Goal: Task Accomplishment & Management: Complete application form

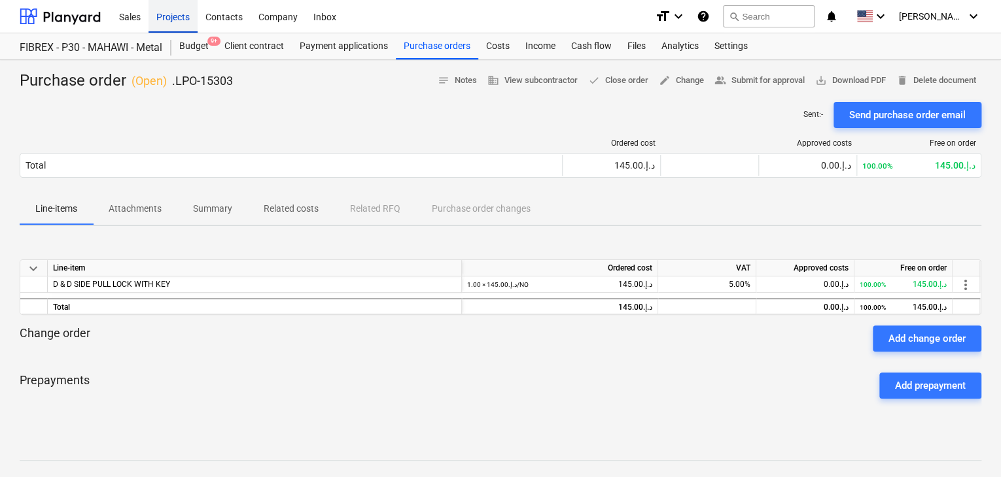
click at [167, 14] on div "Projects" at bounding box center [172, 15] width 49 height 33
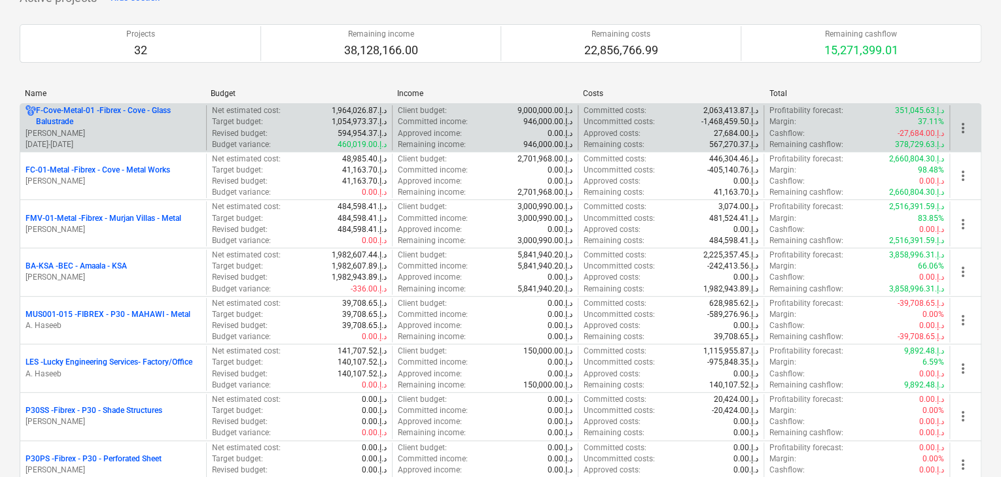
scroll to position [262, 0]
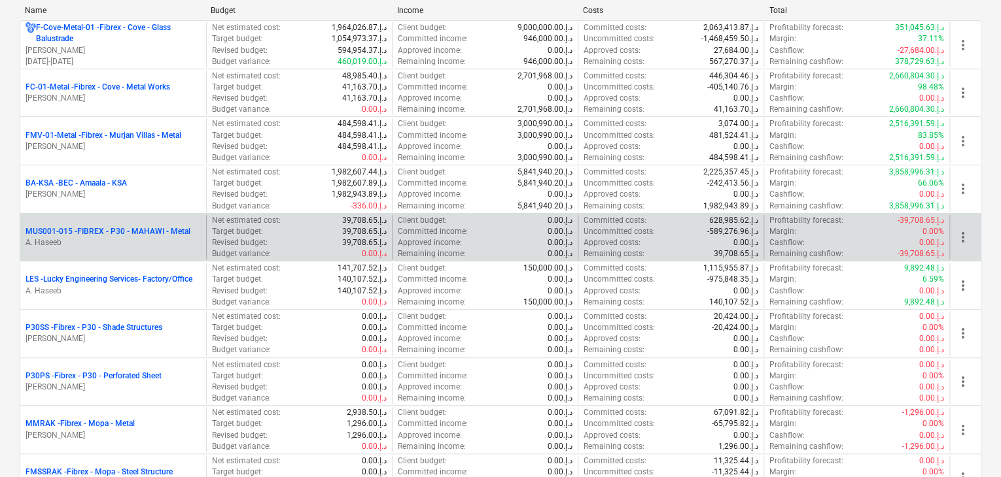
click at [170, 230] on p "MUS001-015 - FIBREX - P30 - MAHAWI - Metal" at bounding box center [108, 231] width 165 height 11
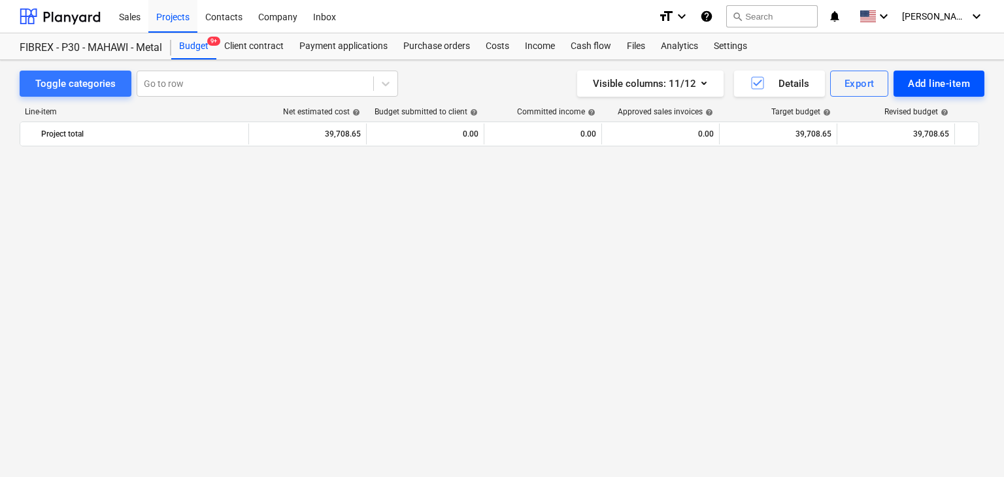
scroll to position [7510, 0]
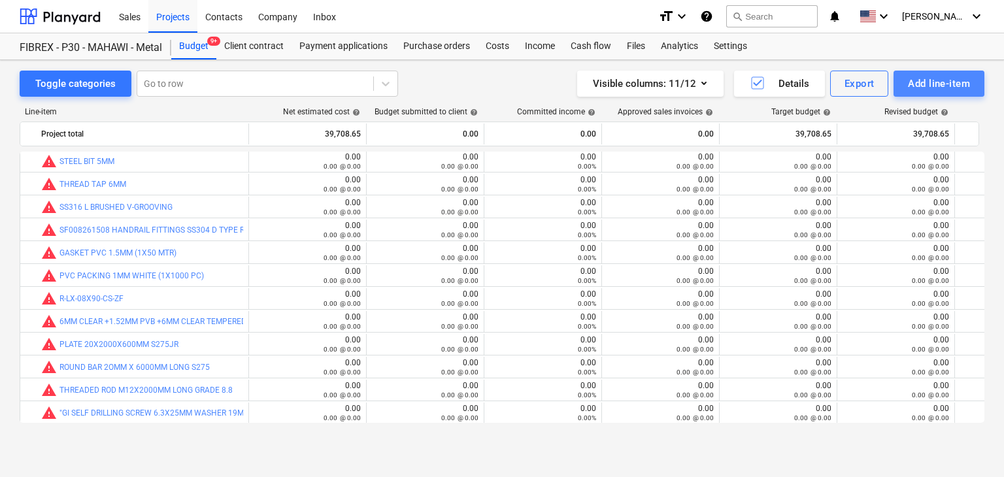
click at [917, 82] on div "Add line-item" at bounding box center [939, 83] width 62 height 17
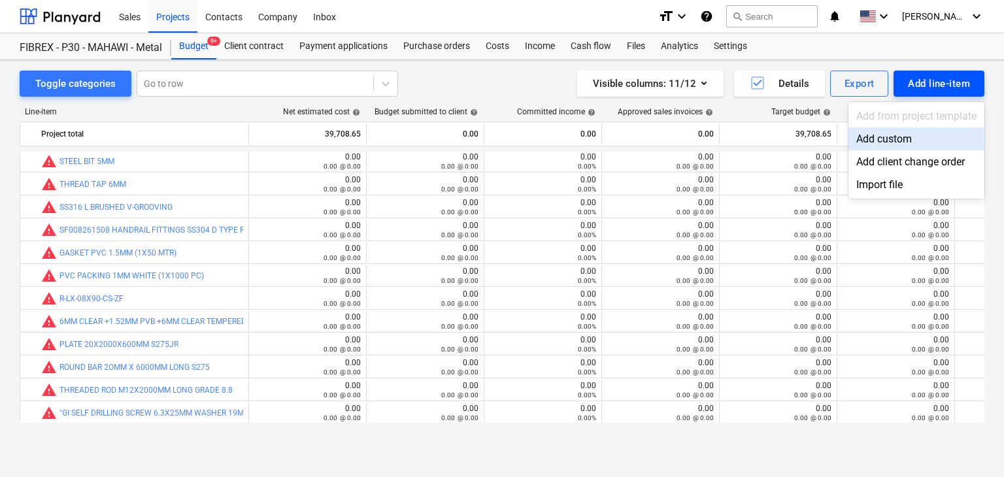
click at [900, 145] on div "Add custom" at bounding box center [917, 139] width 136 height 23
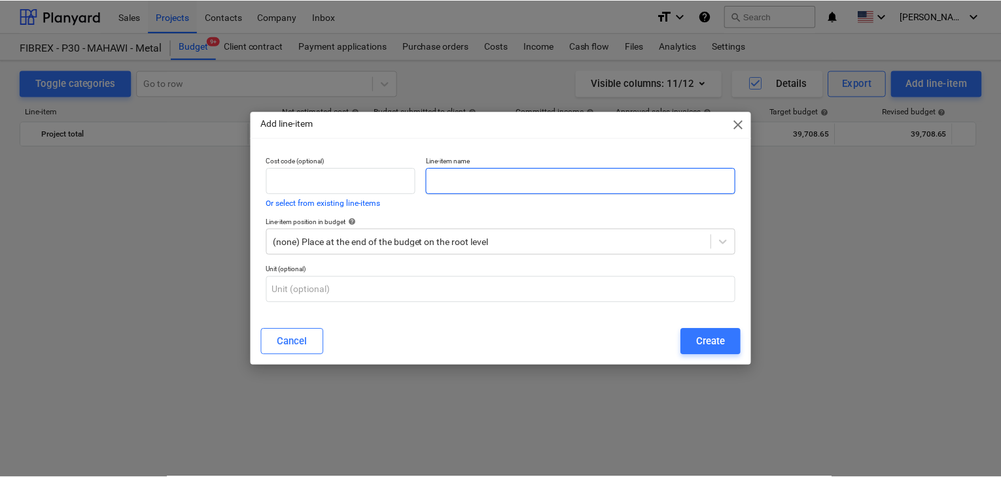
scroll to position [7510, 0]
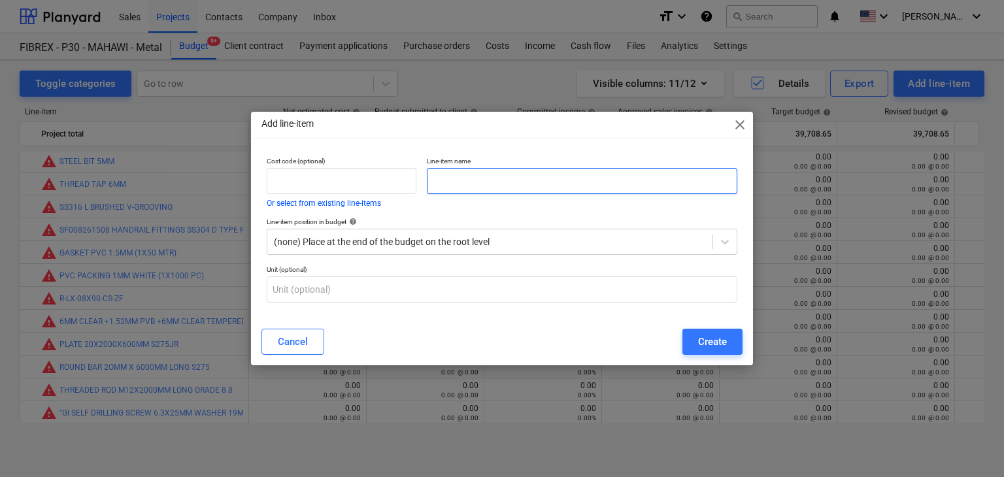
click at [447, 177] on input "text" at bounding box center [582, 181] width 311 height 26
paste input "MDF PLAIN SHEET 6MM THK X 4 X 8"
type input "MDF PLAIN SHEET 6MM THK X 4 X 8"
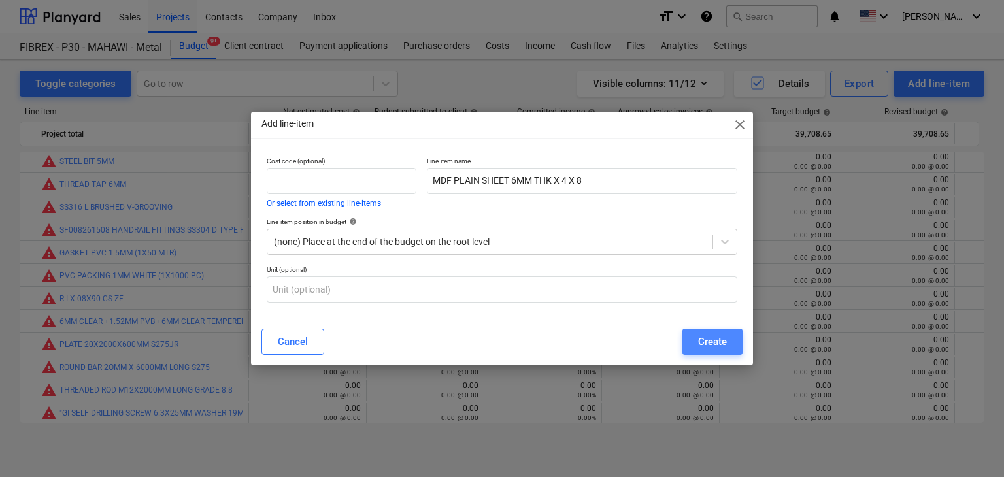
click at [734, 354] on button "Create" at bounding box center [713, 342] width 60 height 26
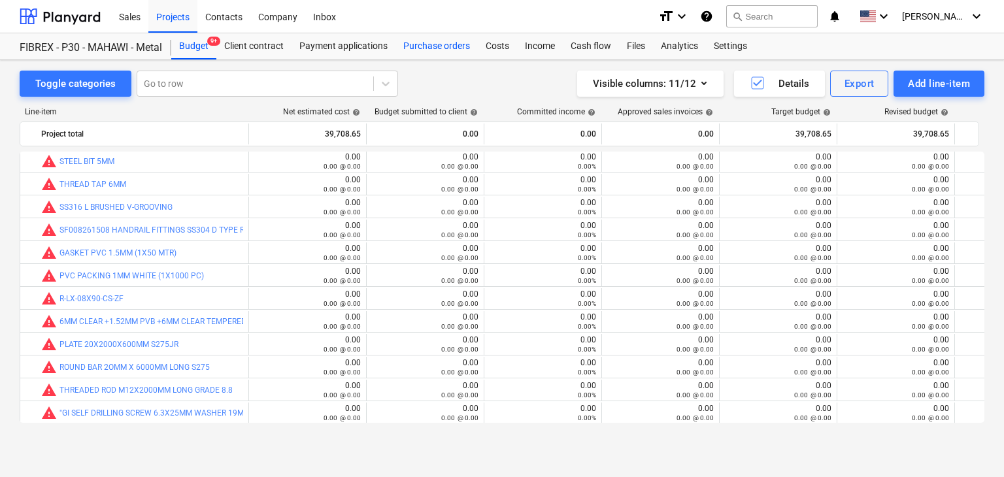
click at [438, 41] on div "Purchase orders" at bounding box center [437, 46] width 82 height 26
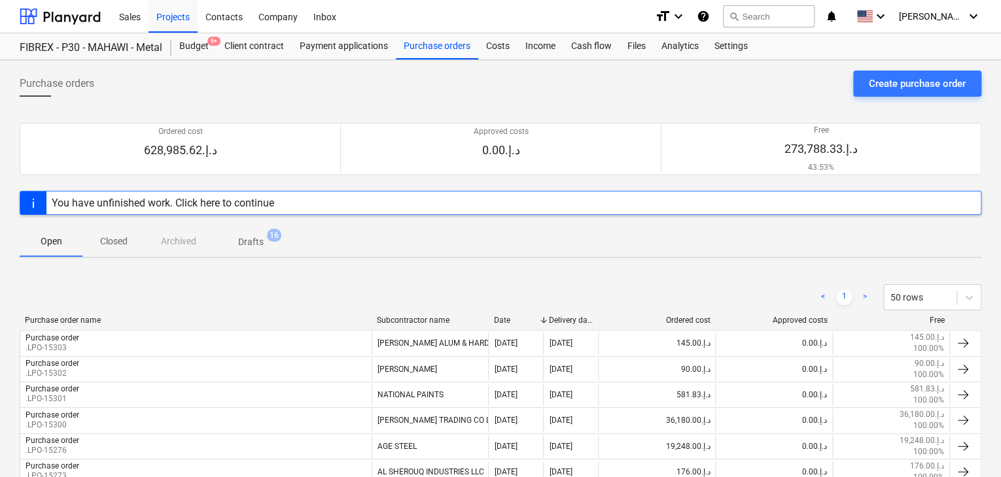
click at [899, 86] on div "Create purchase order" at bounding box center [916, 83] width 97 height 17
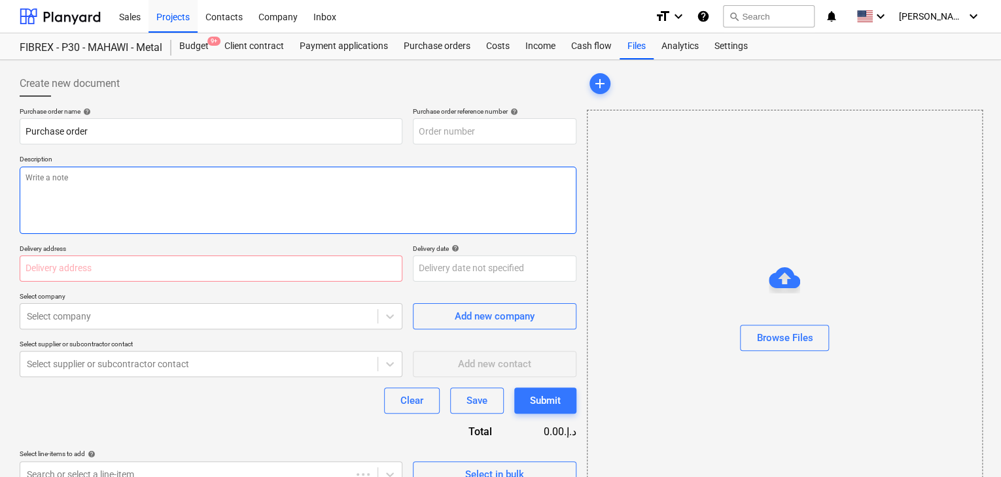
type textarea "x"
type input "MUS001-015-PO-262"
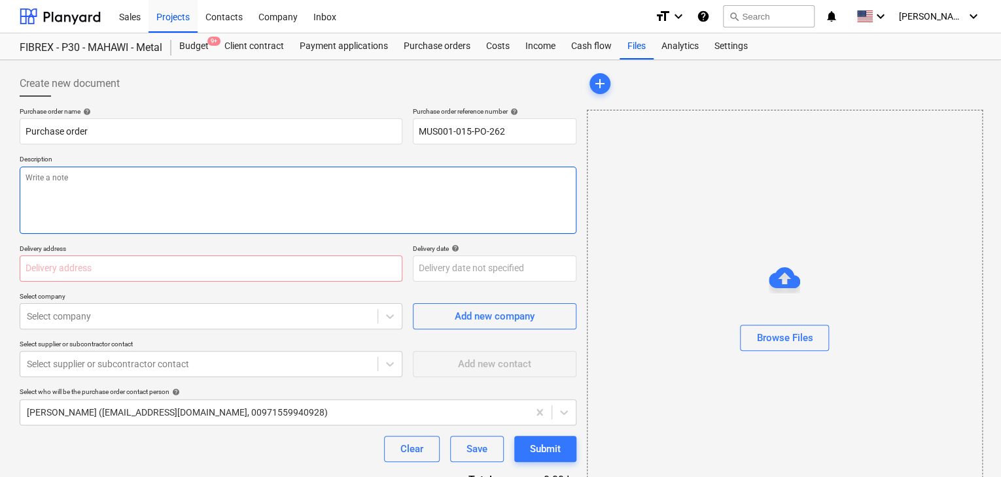
click at [436, 177] on textarea at bounding box center [298, 200] width 557 height 67
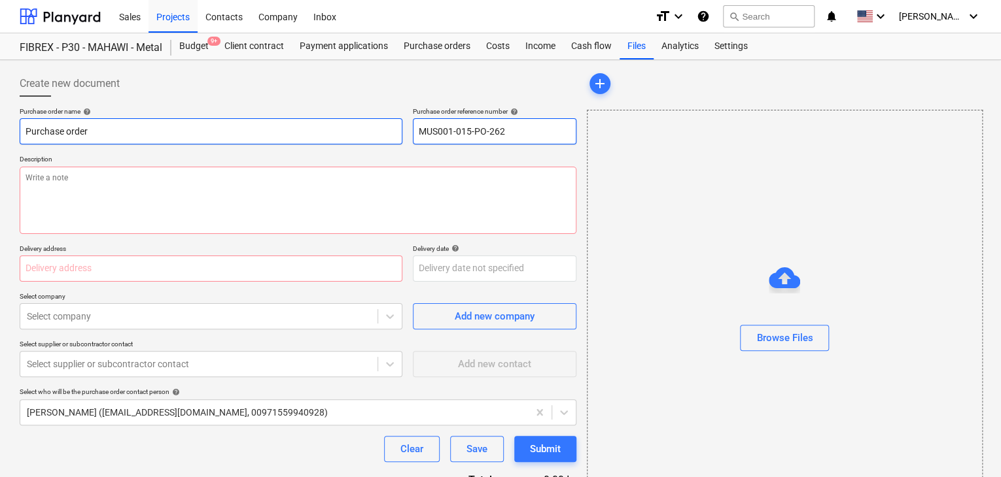
drag, startPoint x: 515, startPoint y: 135, endPoint x: 373, endPoint y: 135, distance: 141.9
click at [373, 135] on div "Purchase order name help Purchase order Purchase order reference number help MU…" at bounding box center [298, 125] width 557 height 37
type textarea "x"
type input "."
type textarea "x"
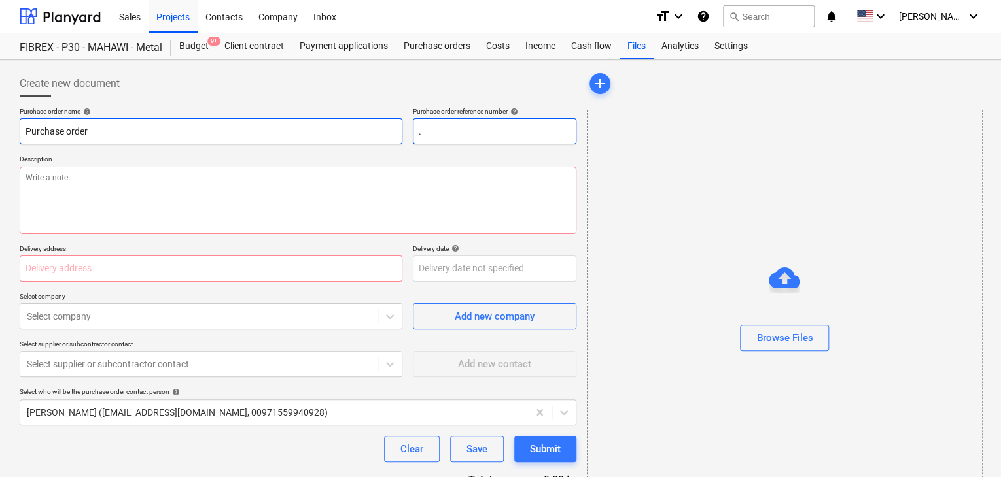
type input ".L"
type textarea "x"
type input ".LP"
type textarea "x"
type input ".LPO"
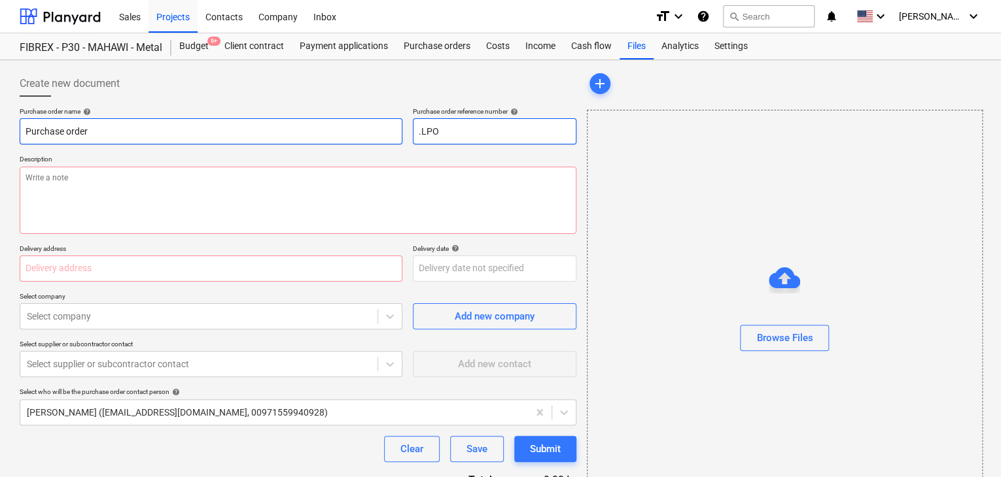
type textarea "x"
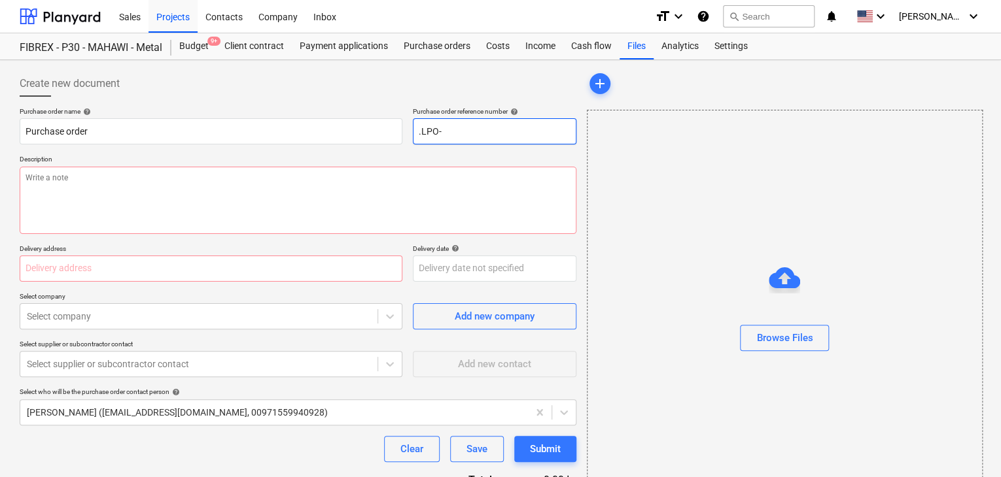
type input ".LPO-"
type textarea "x"
type input ".LPO-1"
type textarea "x"
type input ".LPO-15"
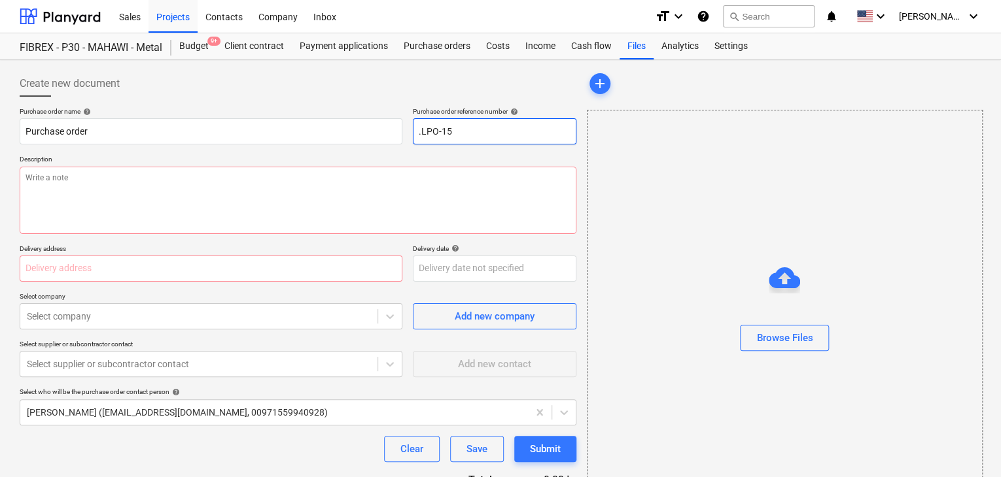
type textarea "x"
type input ".LPO-153"
type textarea "x"
type input ".LPO-1530"
type textarea "x"
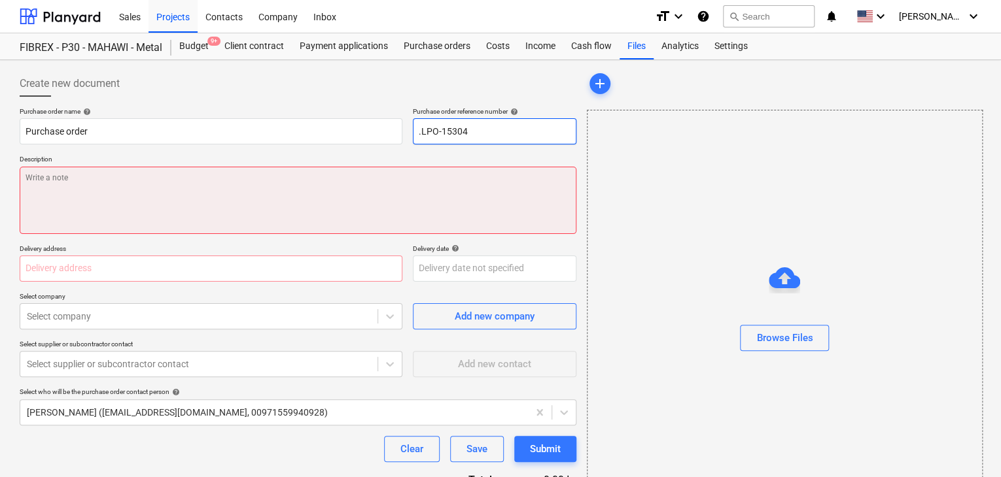
type input ".LPO-15304"
click at [222, 190] on textarea at bounding box center [298, 200] width 557 height 67
type textarea "x"
type textarea "1"
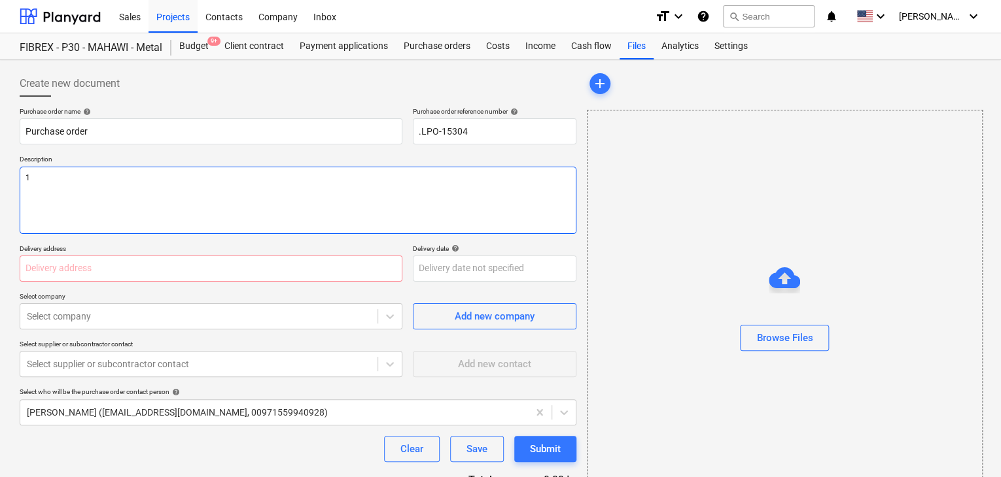
type textarea "x"
type textarea "13"
type textarea "x"
type textarea "13/"
type textarea "x"
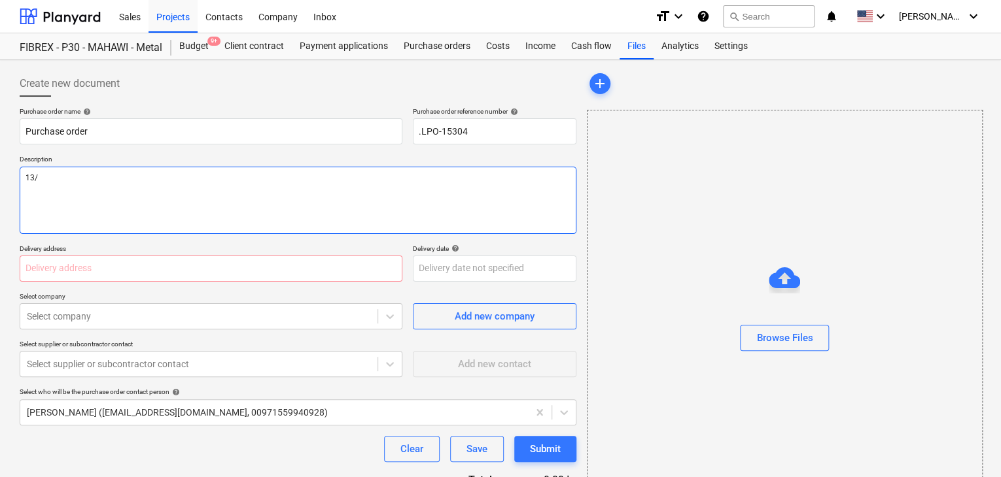
type textarea "13/A"
type textarea "x"
type textarea "13/AU"
type textarea "x"
type textarea "13/AUG"
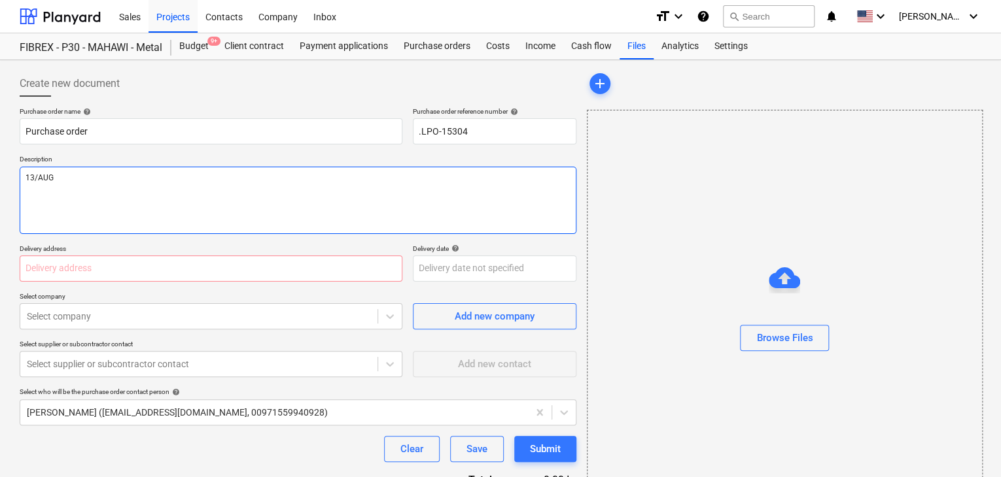
type textarea "x"
type textarea "13/AUG/"
type textarea "x"
type textarea "13/[DATE]"
type textarea "x"
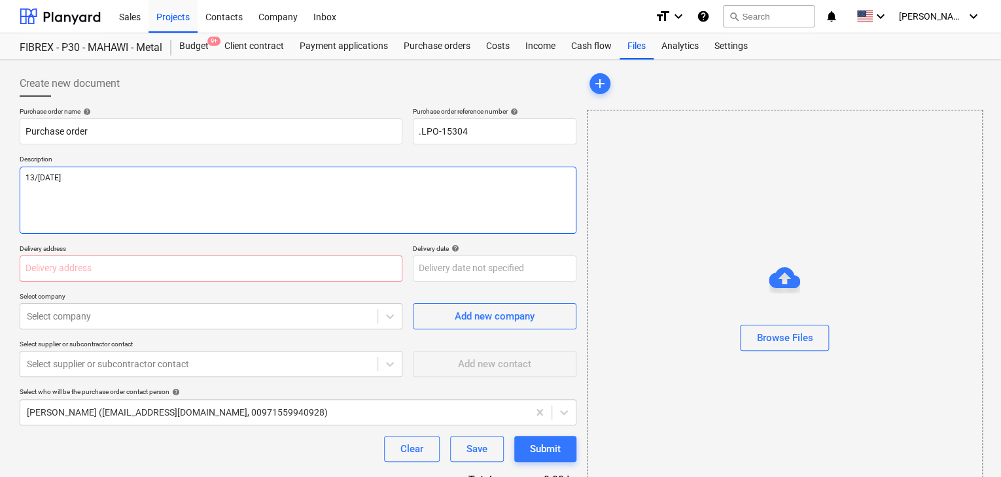
type textarea "[DATE]"
type textarea "x"
type textarea "[DATE]"
type textarea "x"
type textarea "[DATE]"
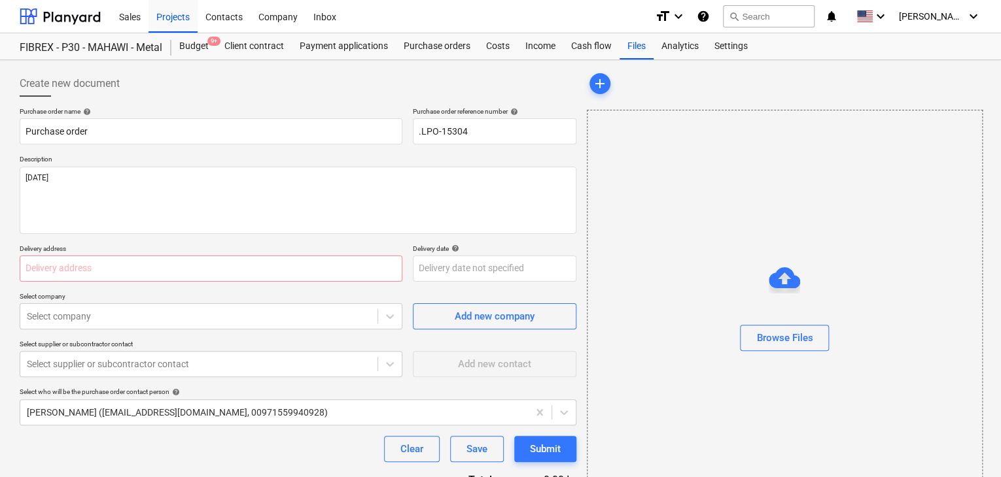
click at [261, 250] on p "Delivery address" at bounding box center [211, 250] width 383 height 11
click at [228, 270] on input "text" at bounding box center [211, 269] width 383 height 26
type textarea "x"
type input "L"
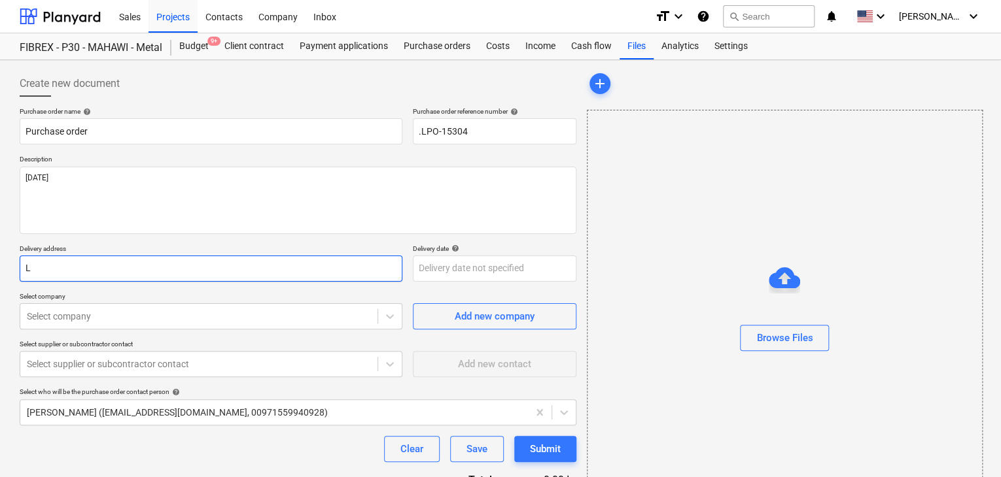
type textarea "x"
type input "LU"
type textarea "x"
type input "LUC"
type textarea "x"
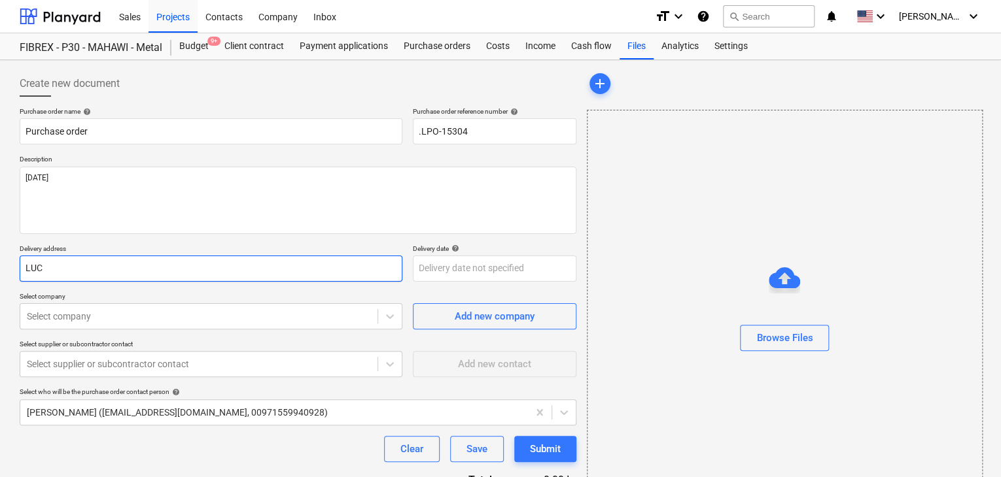
type input "LUCK"
type textarea "x"
type input "LUCKY"
type textarea "x"
type input "LUCKY"
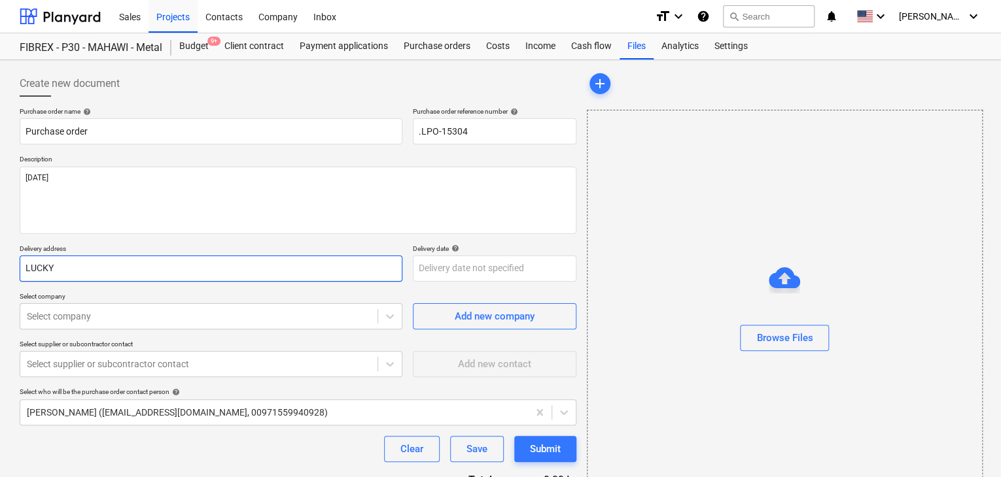
type textarea "x"
type input "LUCKY E"
type textarea "x"
type input "LUCKY EN"
type textarea "x"
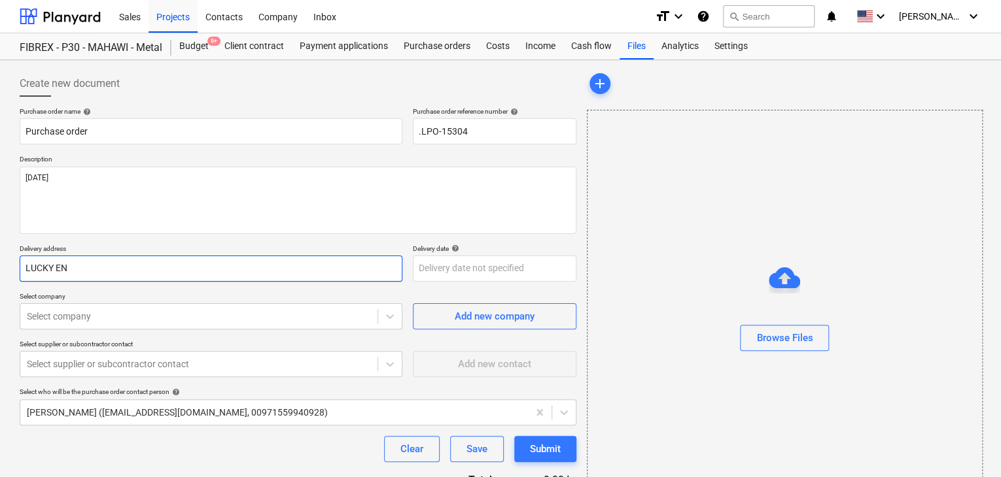
type input "LUCKY ENG"
type textarea "x"
type input "LUCKY ENGI"
type textarea "x"
type input "LUCKY ENGIN"
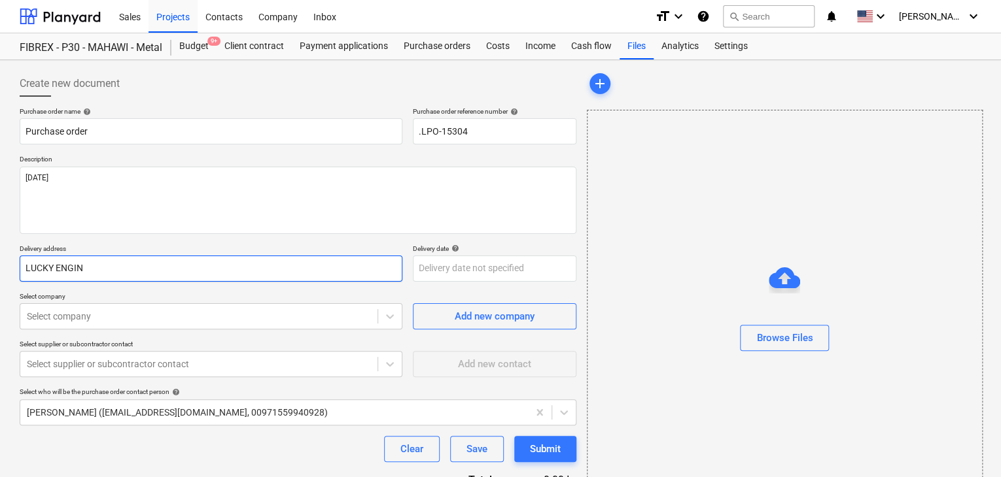
type textarea "x"
type input "LUCKY ENGINE"
type textarea "x"
type input "LUCKY ENGINEE"
type textarea "x"
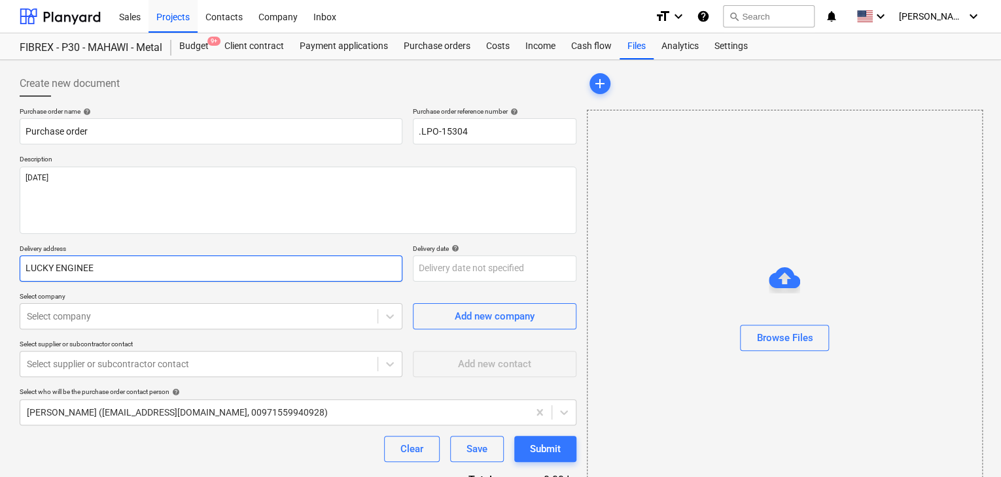
type input "LUCKY ENGINEER"
type textarea "x"
type input "LUCKY ENGINEERI"
type textarea "x"
type input "LUCKY ENGINEERIN"
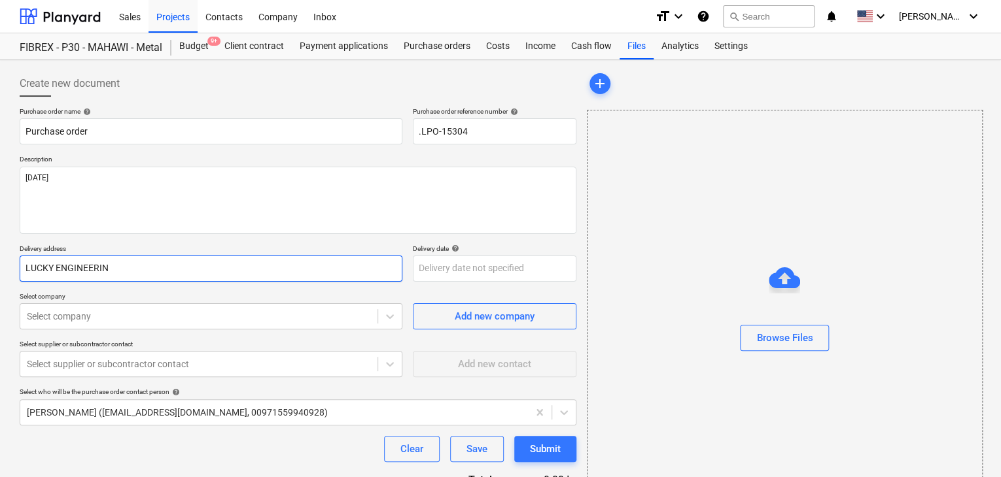
type textarea "x"
type input "LUCKY ENGINEERING"
type textarea "x"
type input "LUCKY ENGINEERING"
type textarea "x"
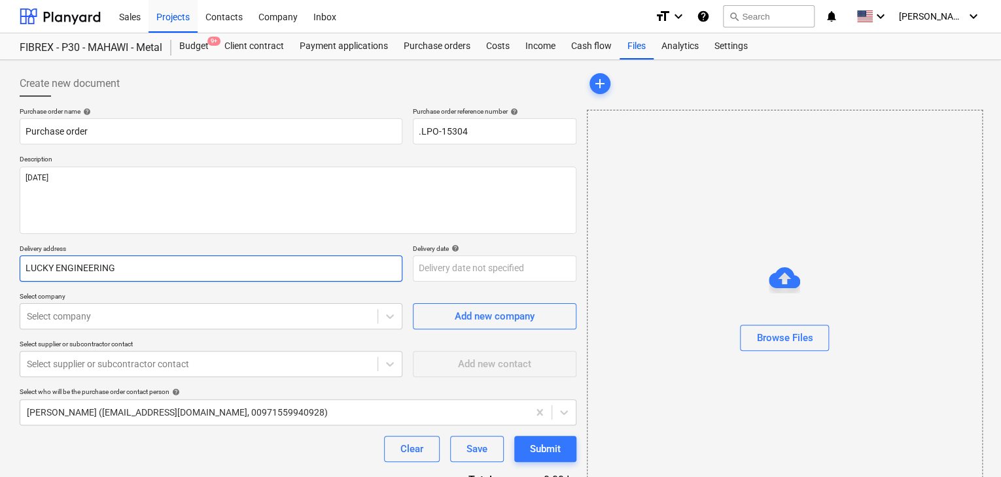
type input "LUCKY ENGINEERING S"
type textarea "x"
type input "LUCKY ENGINEERING SE"
type textarea "x"
type input "LUCKY ENGINEERING SER"
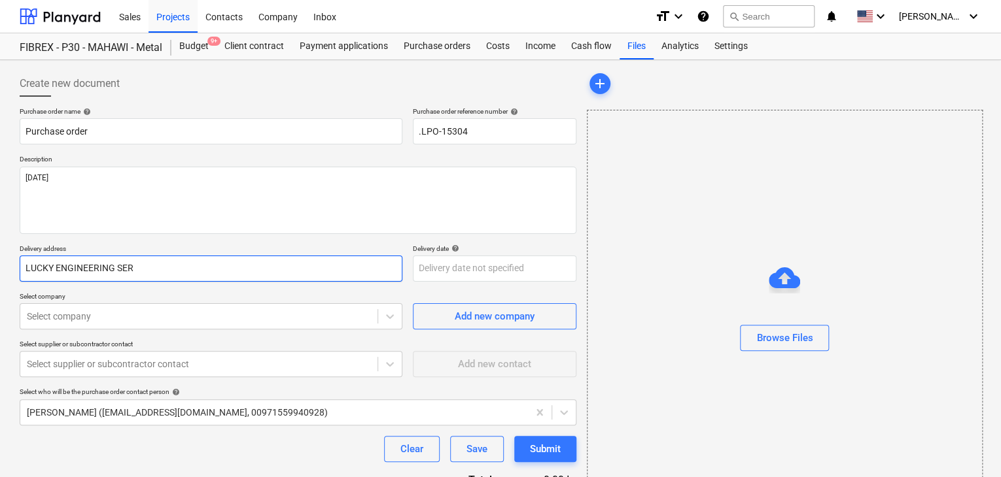
type textarea "x"
type input "LUCKY ENGINEERING SERV"
type textarea "x"
type input "LUCKY ENGINEERING SERVC"
type textarea "x"
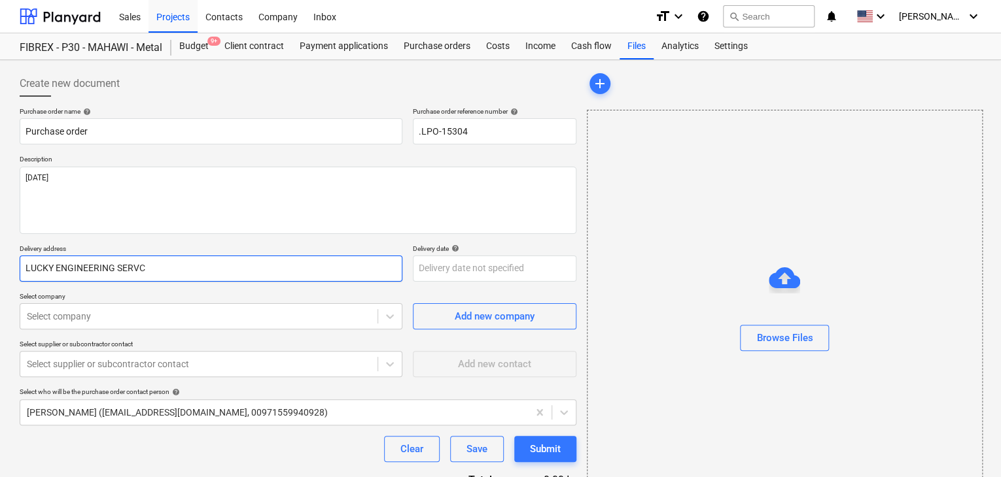
type input "LUCKY ENGINEERING SERVCE"
type textarea "x"
type input "LUCKY ENGINEERING SERVC"
type textarea "x"
type input "LUCKY ENGINEERING SERV"
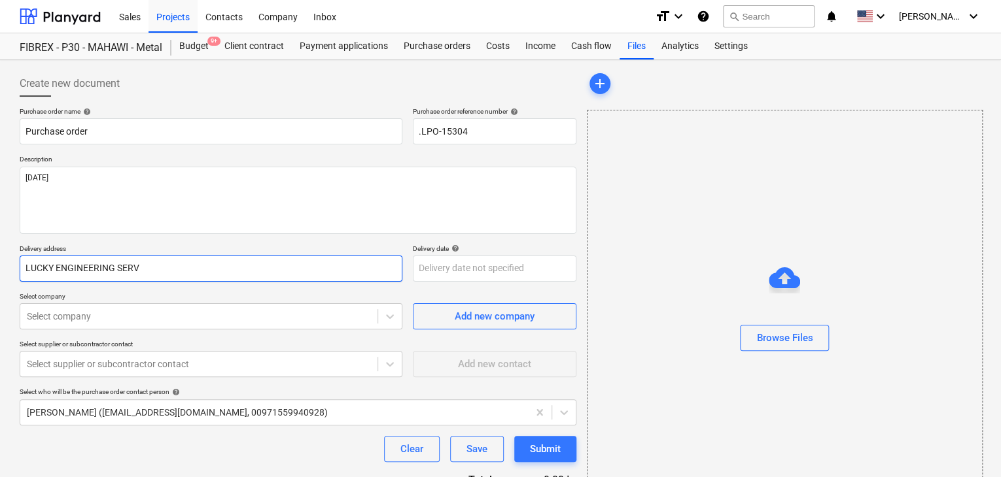
type textarea "x"
type input "LUCKY ENGINEERING SERVI"
type textarea "x"
type input "LUCKY ENGINEERING SERVIC"
type textarea "x"
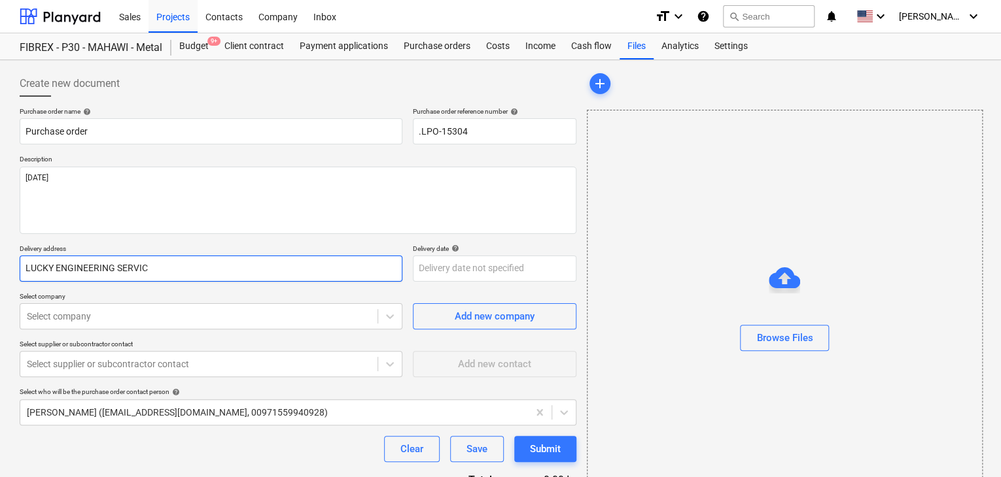
type input "LUCKY ENGINEERING SERVICE"
type textarea "x"
type input "LUCKY ENGINEERING SERVICES"
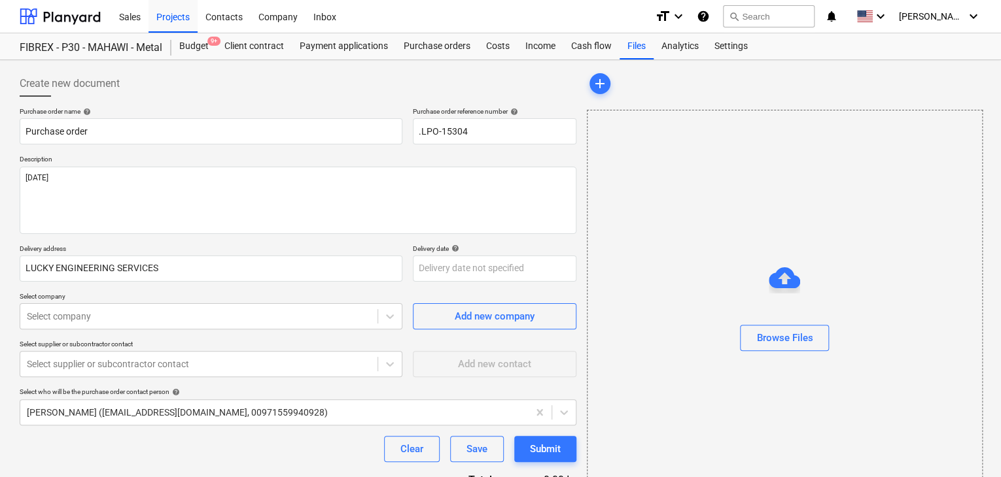
click at [458, 283] on div "Purchase order name help Purchase order Purchase order reference number help .L…" at bounding box center [298, 321] width 557 height 428
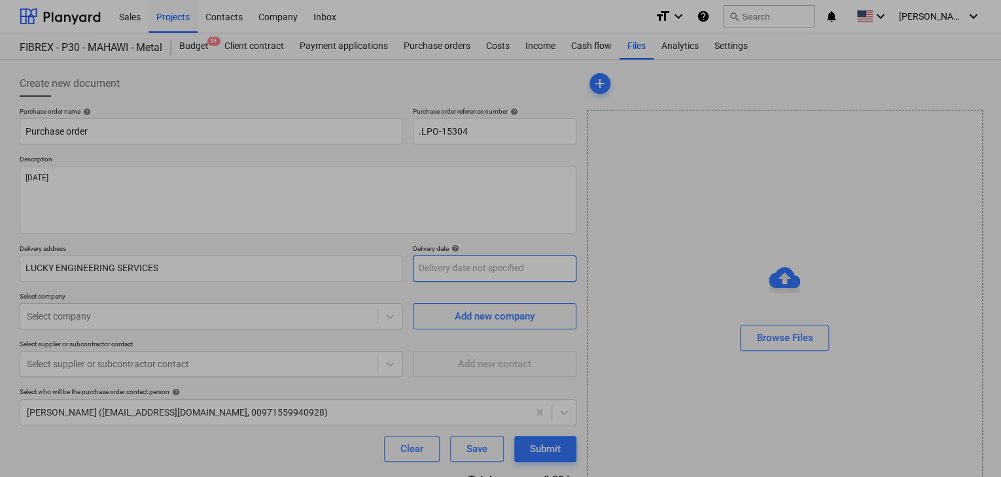
click at [451, 269] on body "Sales Projects Contacts Company Inbox format_size keyboard_arrow_down help sear…" at bounding box center [500, 238] width 1001 height 477
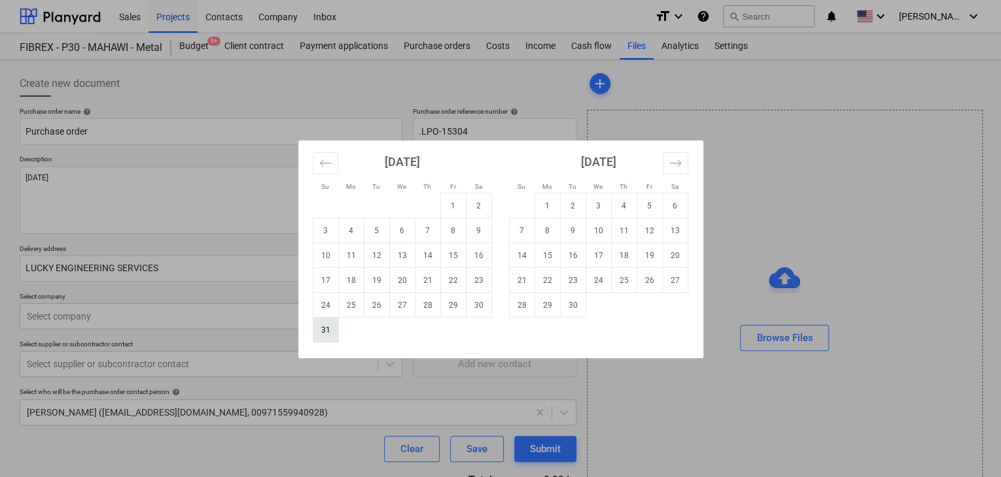
click at [324, 333] on td "31" at bounding box center [326, 330] width 26 height 25
type textarea "x"
type input "[DATE]"
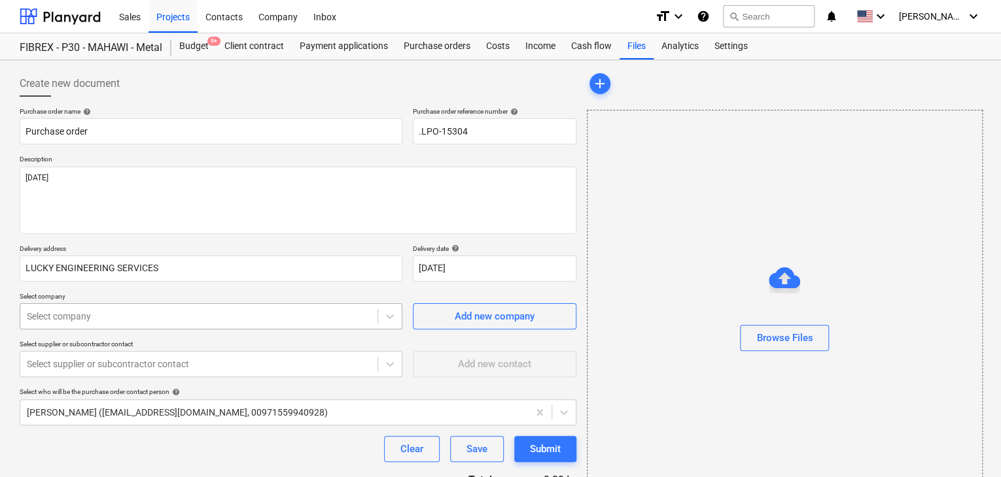
click at [231, 305] on body "Sales Projects Contacts Company Inbox format_size keyboard_arrow_down help sear…" at bounding box center [500, 238] width 1001 height 477
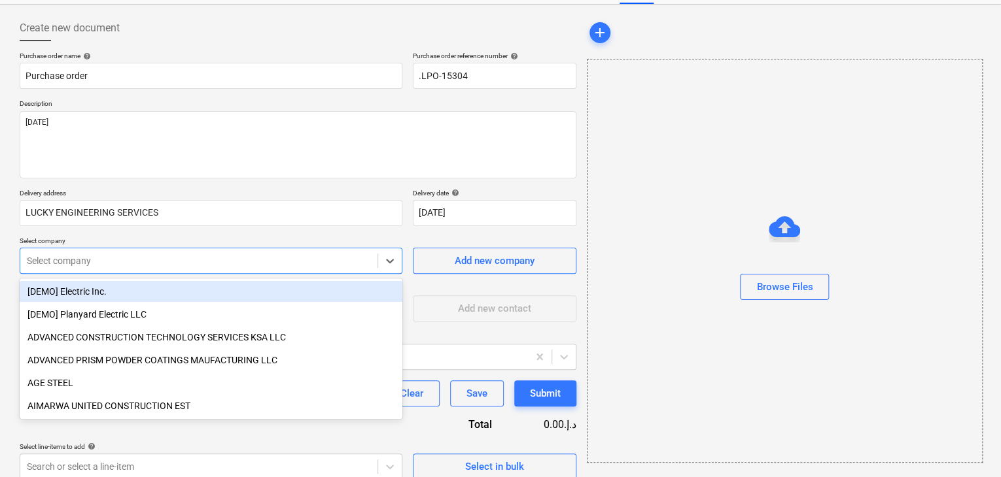
scroll to position [61, 0]
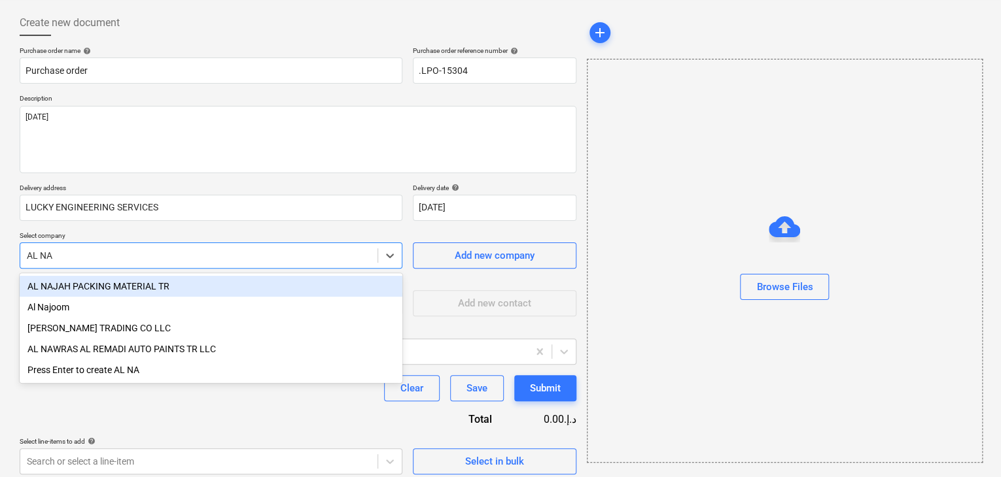
type input "AL NAS"
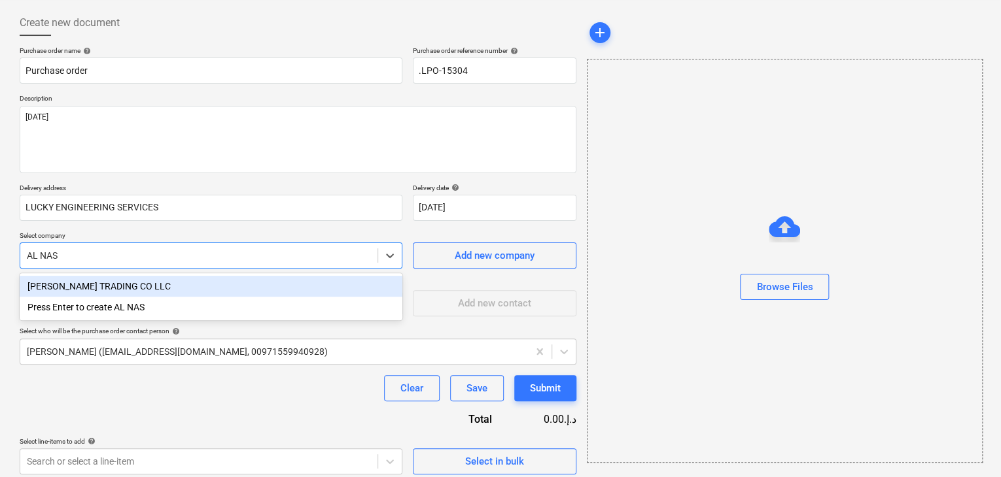
click at [254, 291] on div "[PERSON_NAME] TRADING CO LLC" at bounding box center [211, 286] width 383 height 21
type textarea "x"
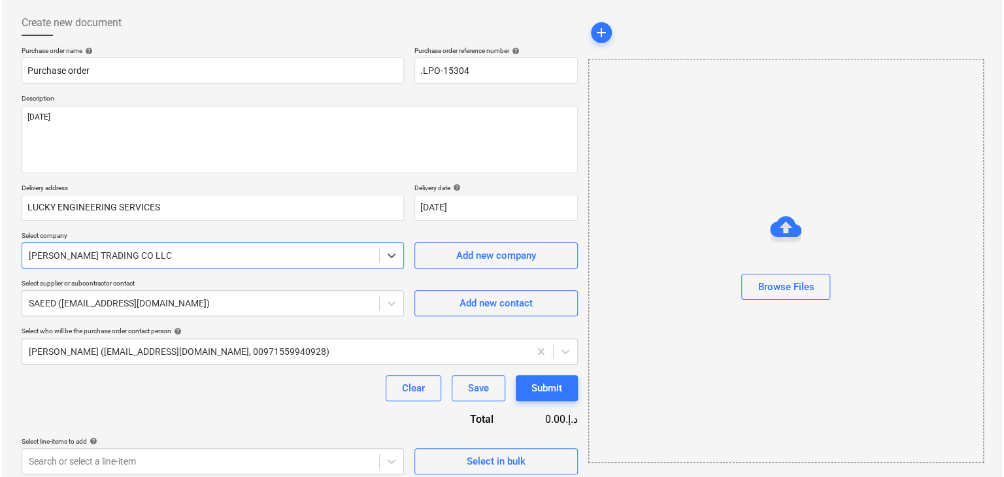
scroll to position [68, 0]
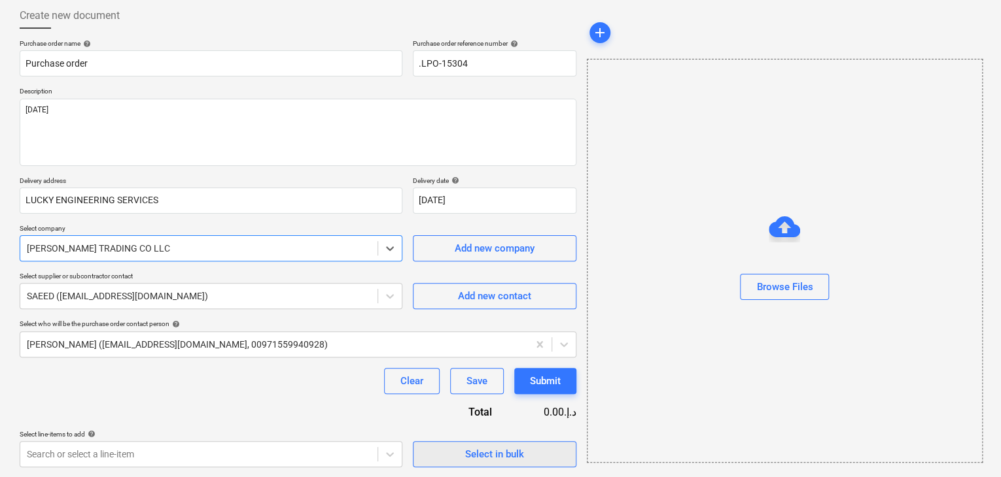
click at [455, 463] on button "Select in bulk" at bounding box center [494, 454] width 163 height 26
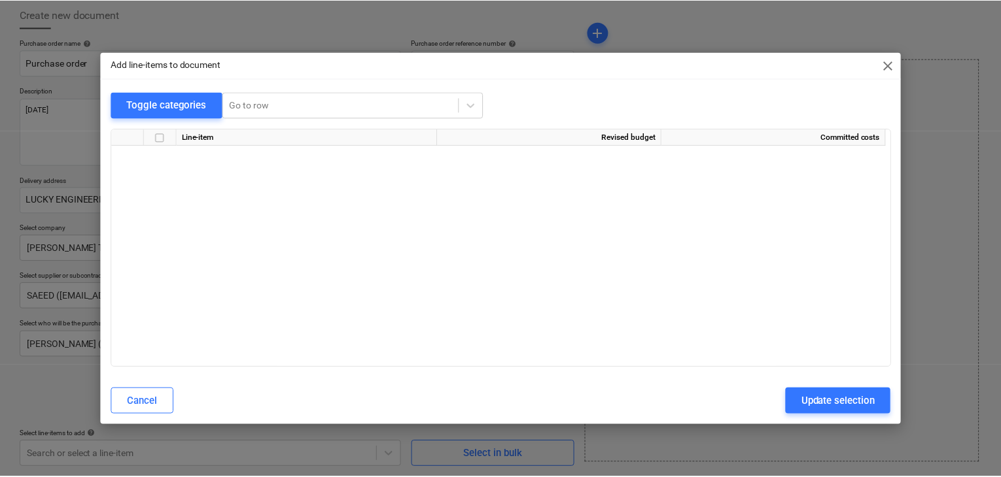
scroll to position [5370, 0]
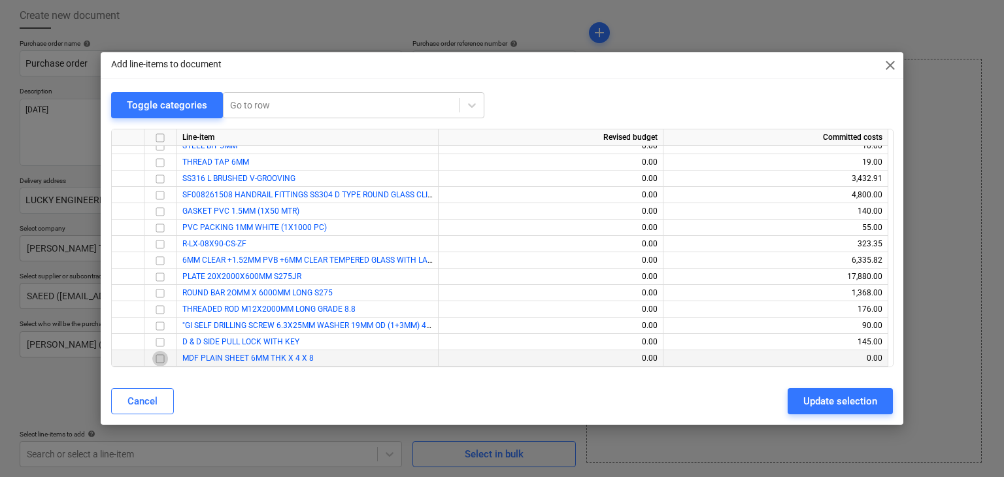
click at [165, 359] on input "checkbox" at bounding box center [160, 359] width 16 height 16
click at [808, 394] on div "Update selection" at bounding box center [841, 401] width 74 height 17
type textarea "x"
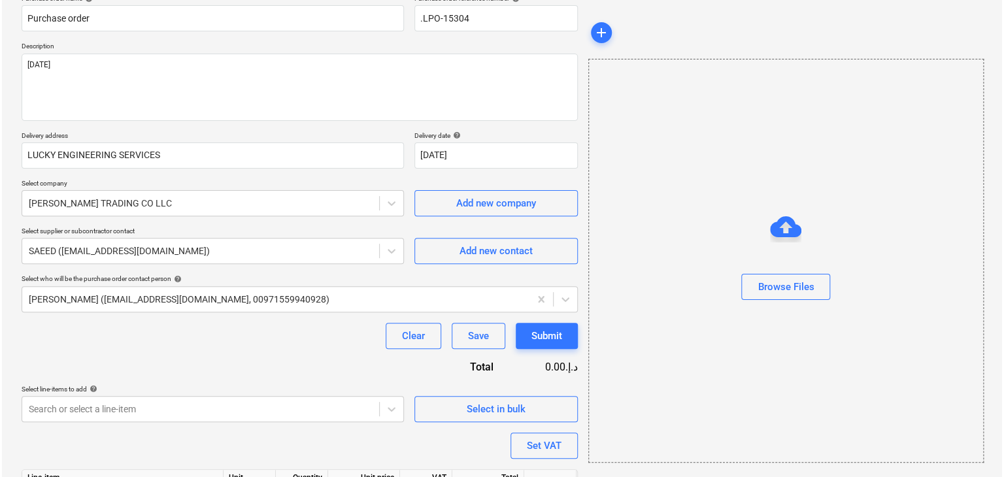
scroll to position [191, 0]
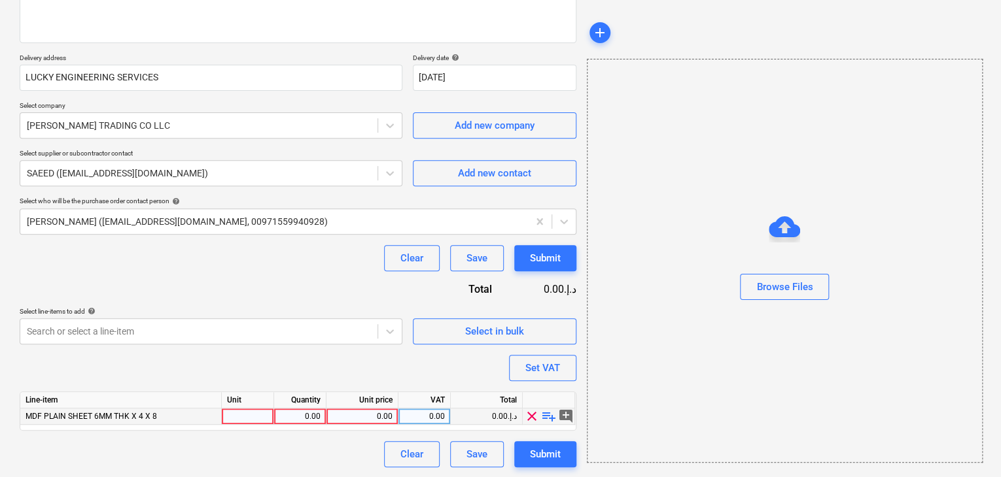
click at [262, 409] on div at bounding box center [248, 417] width 52 height 16
type input "NOS"
type textarea "x"
click at [295, 417] on div "0.00" at bounding box center [299, 417] width 41 height 16
type input "25"
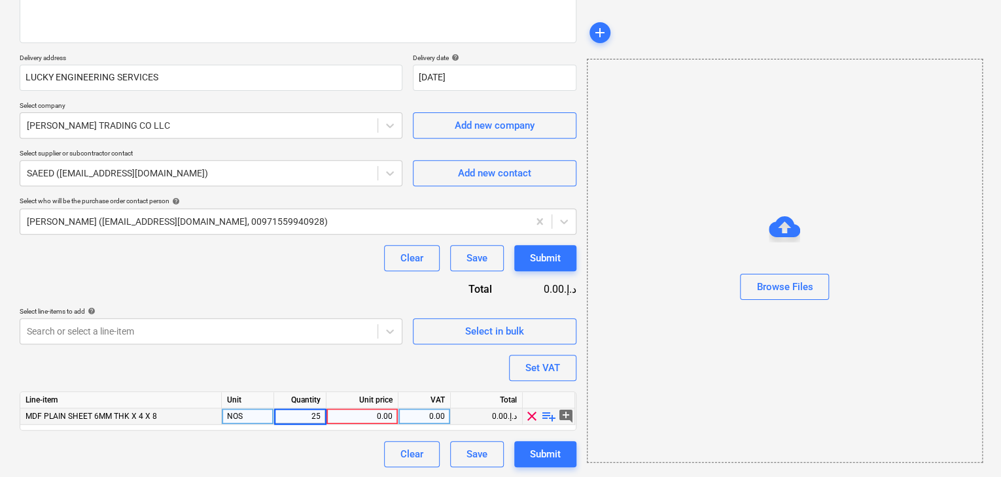
type textarea "x"
click at [366, 409] on div "0.00" at bounding box center [362, 417] width 61 height 16
type input "25"
type textarea "x"
click at [793, 303] on div at bounding box center [784, 305] width 394 height 10
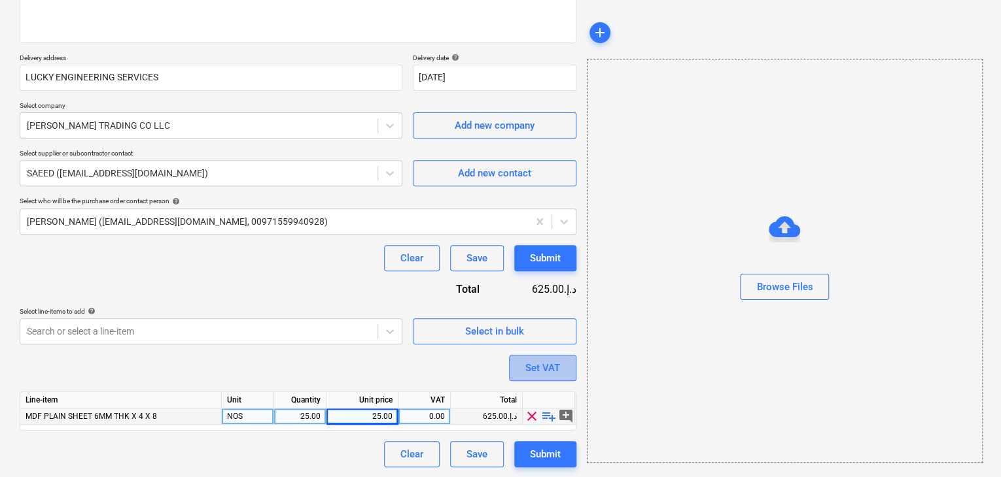
click at [565, 369] on button "Set VAT" at bounding box center [542, 368] width 67 height 26
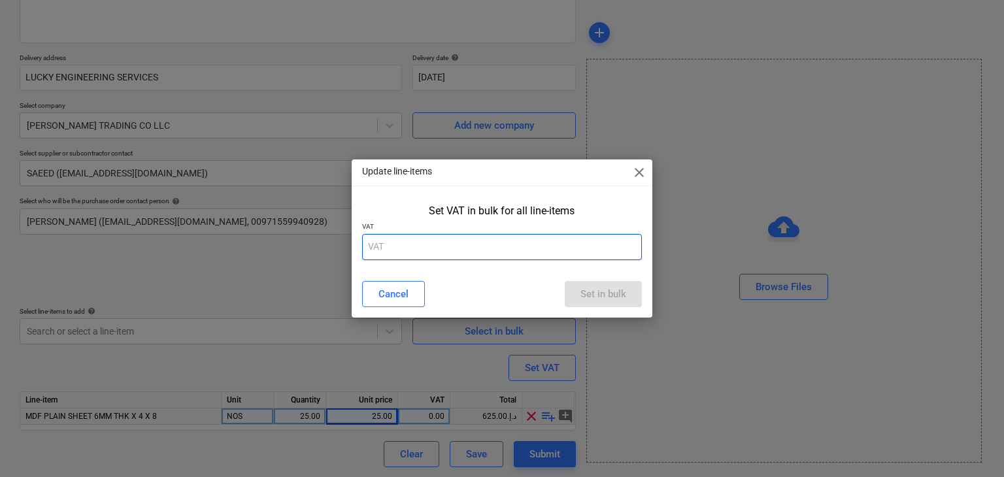
click at [463, 258] on input "text" at bounding box center [502, 247] width 281 height 26
type input "5"
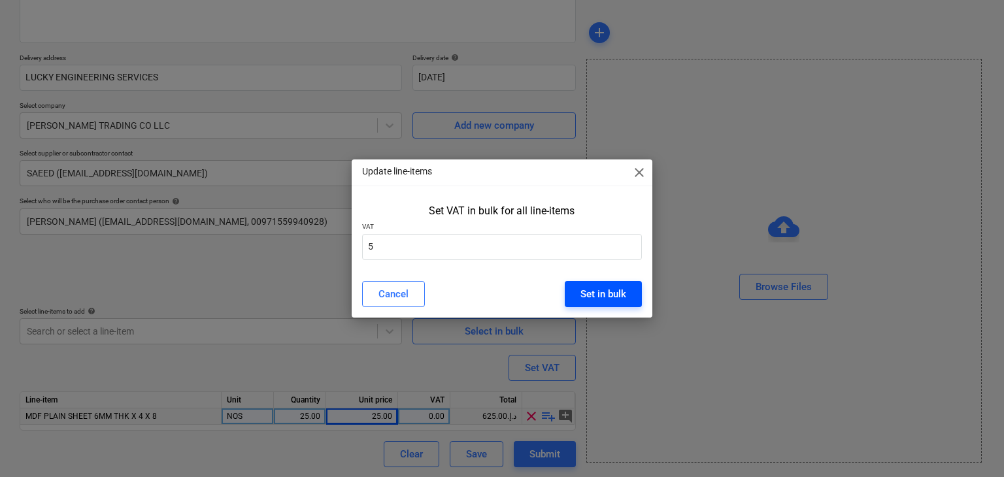
click at [578, 291] on button "Set in bulk" at bounding box center [603, 294] width 77 height 26
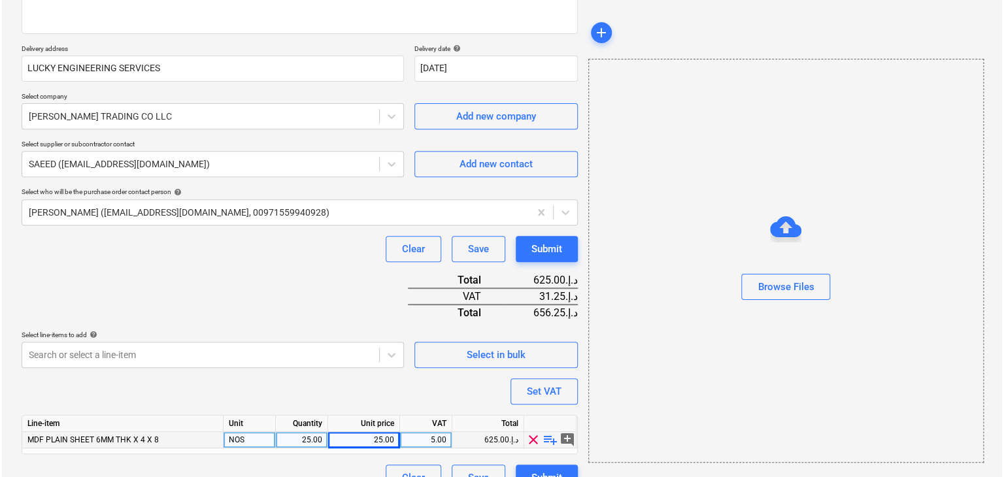
scroll to position [224, 0]
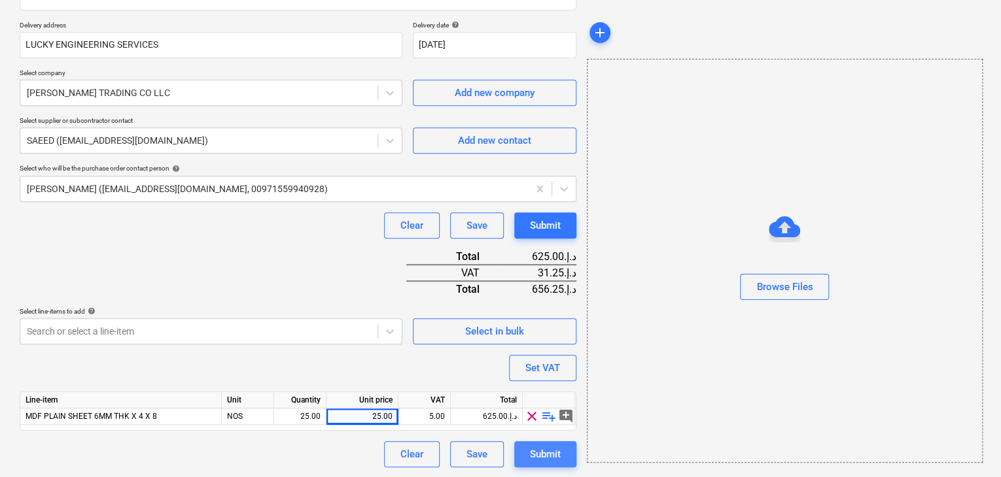
click at [531, 449] on div "Submit" at bounding box center [545, 454] width 31 height 17
type textarea "x"
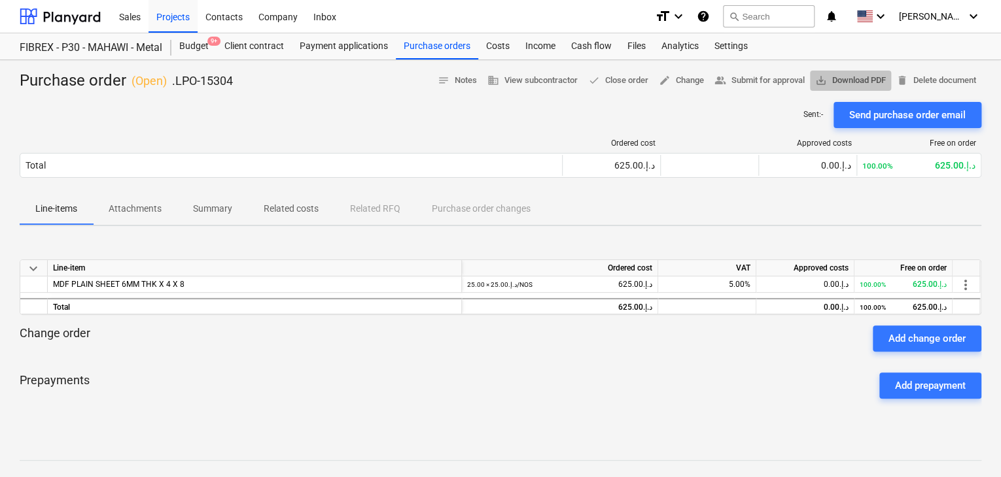
click at [884, 80] on button "save_alt Download PDF" at bounding box center [850, 81] width 81 height 20
